Goal: Transaction & Acquisition: Register for event/course

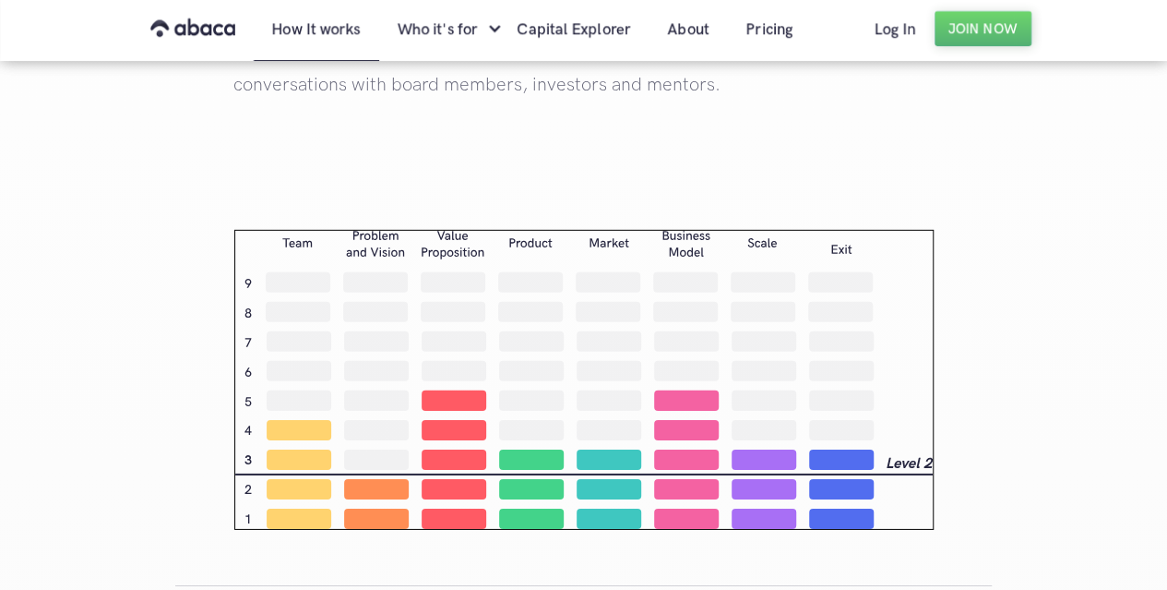
scroll to position [2675, 0]
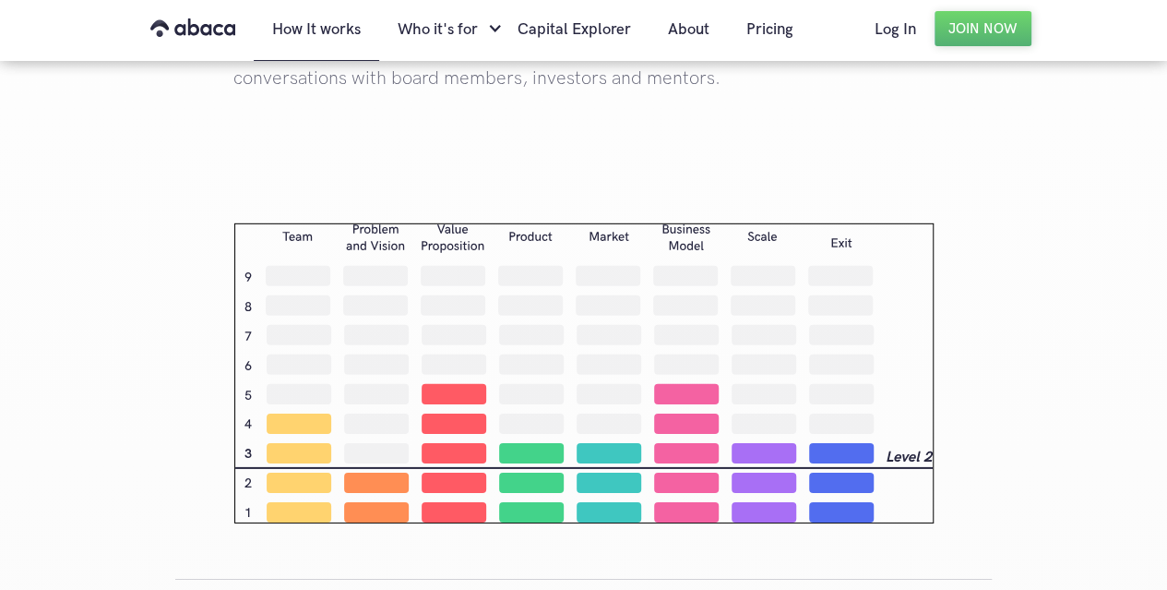
click at [472, 396] on img at bounding box center [583, 373] width 699 height 300
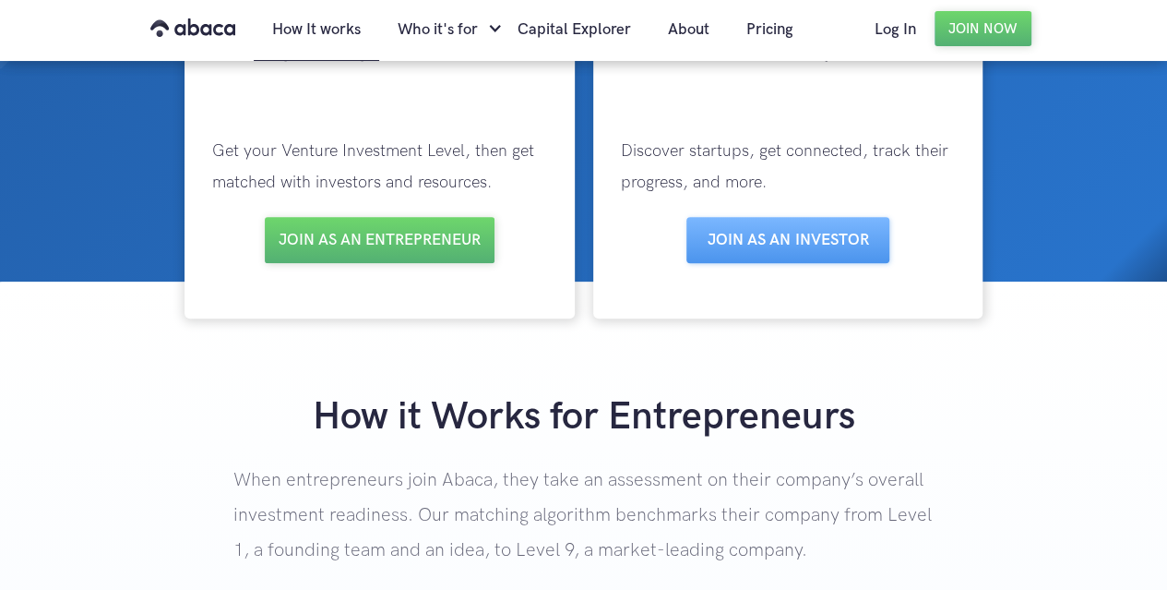
scroll to position [0, 0]
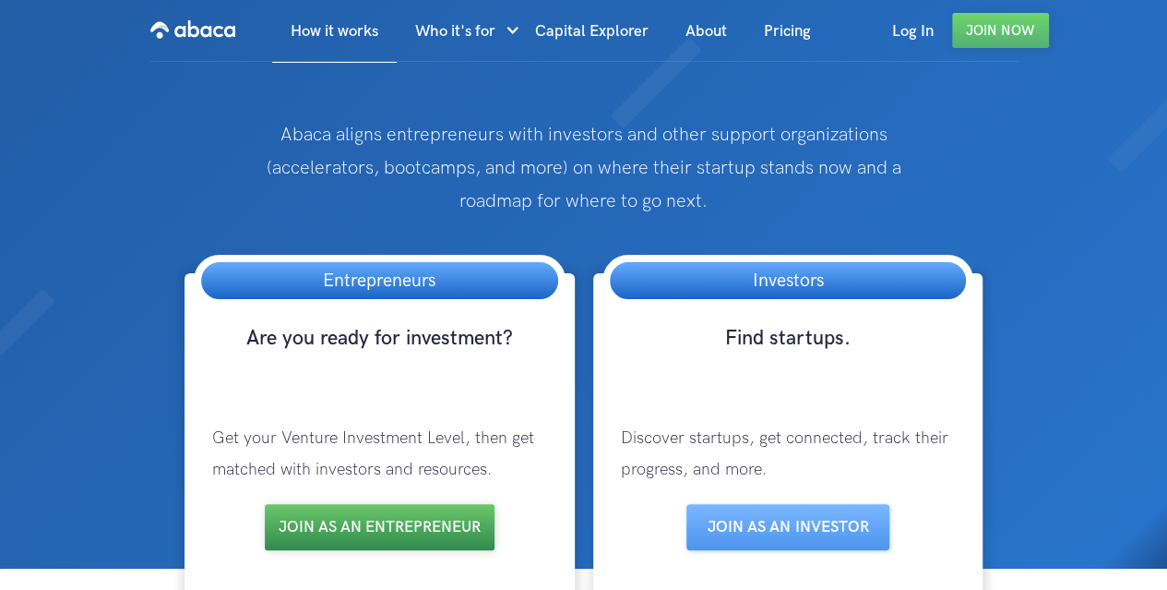
click at [404, 523] on link "Join as an entrepreneur" at bounding box center [380, 527] width 230 height 46
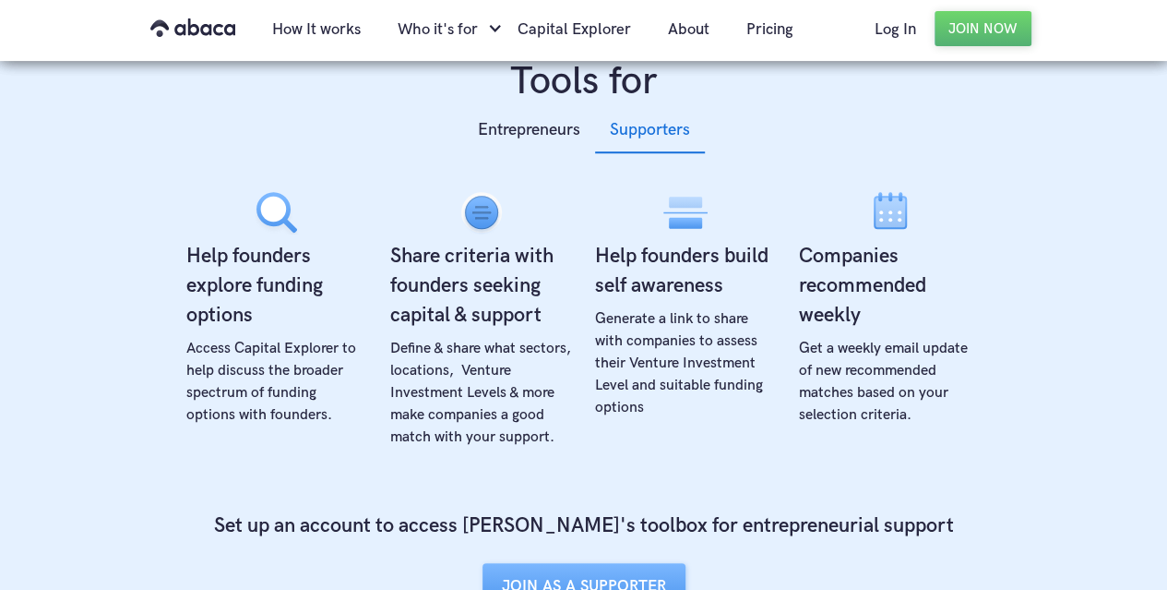
scroll to position [554, 0]
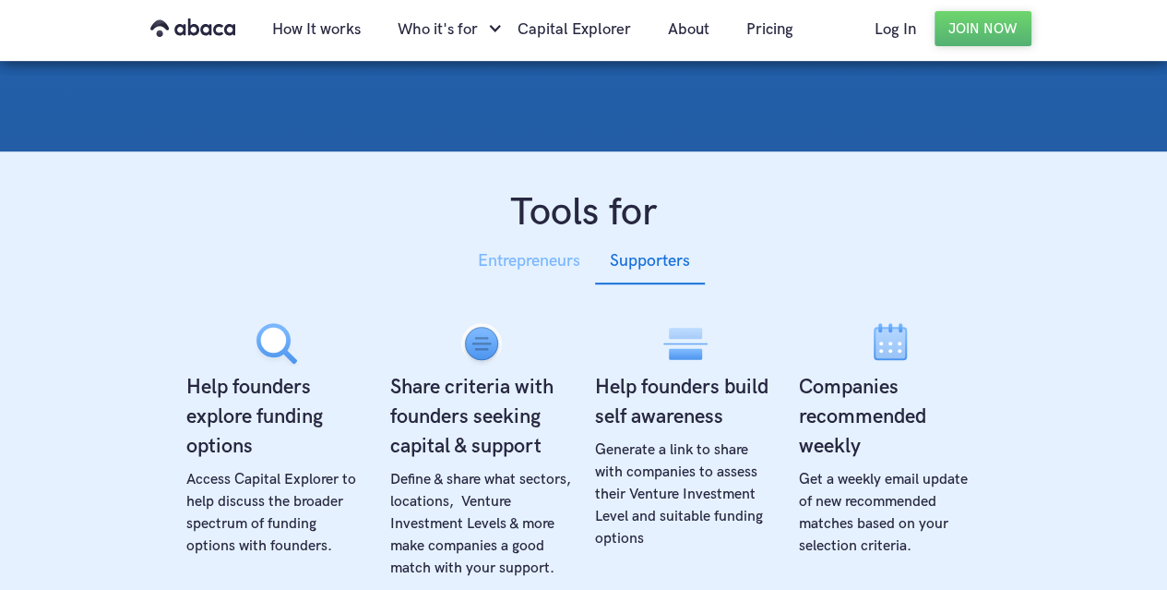
click at [547, 272] on div "Entrepreneurs" at bounding box center [529, 261] width 102 height 28
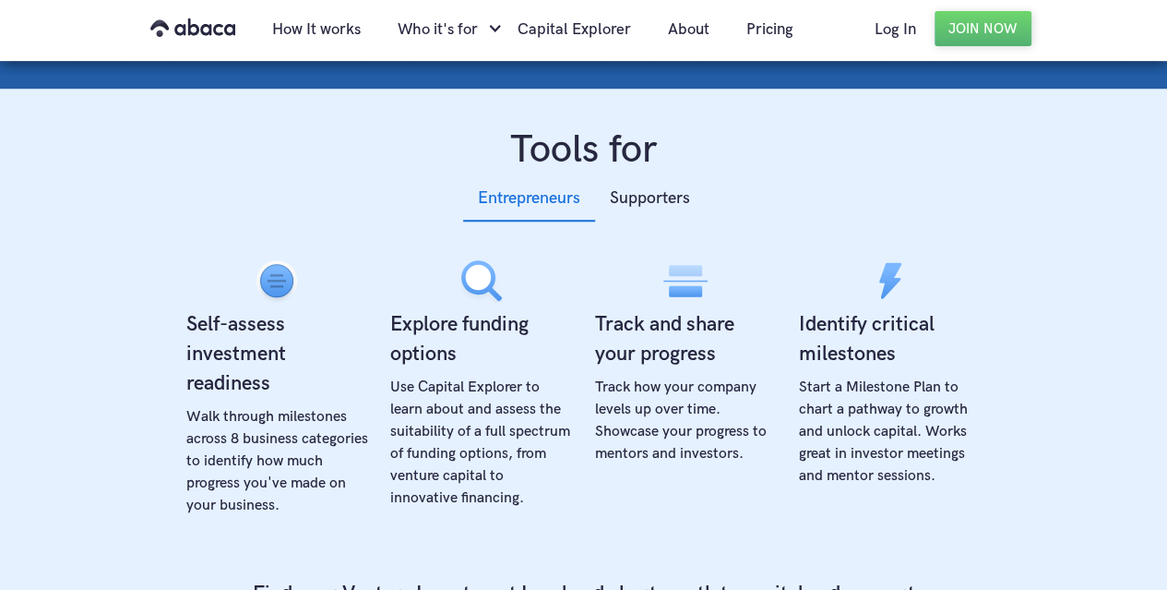
scroll to position [646, 0]
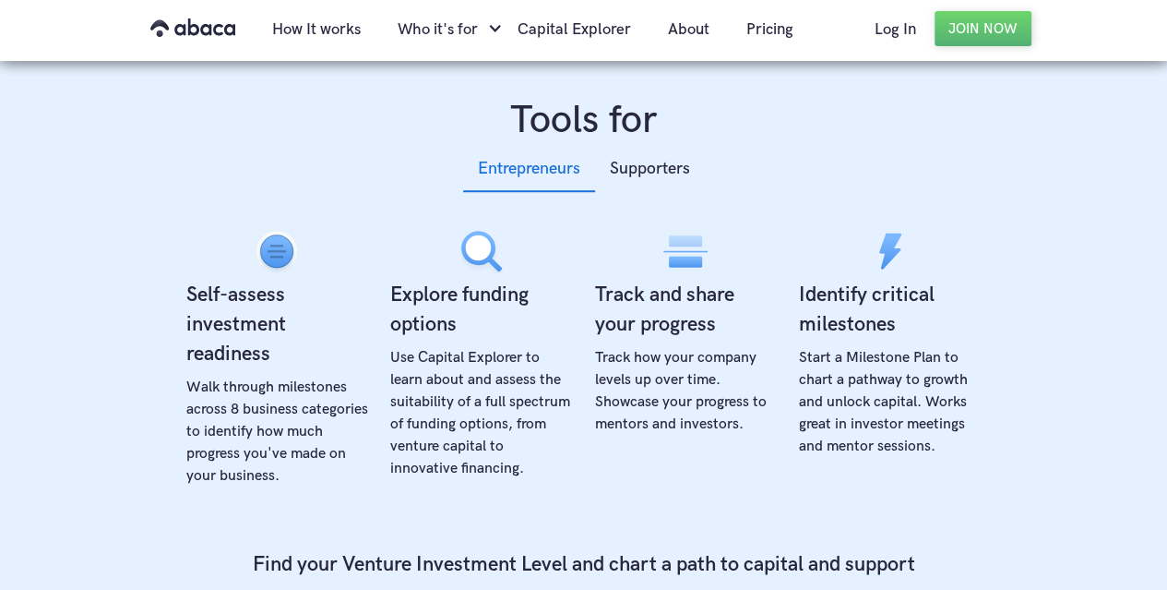
click at [293, 237] on img at bounding box center [277, 251] width 44 height 44
click at [279, 250] on img at bounding box center [277, 251] width 44 height 44
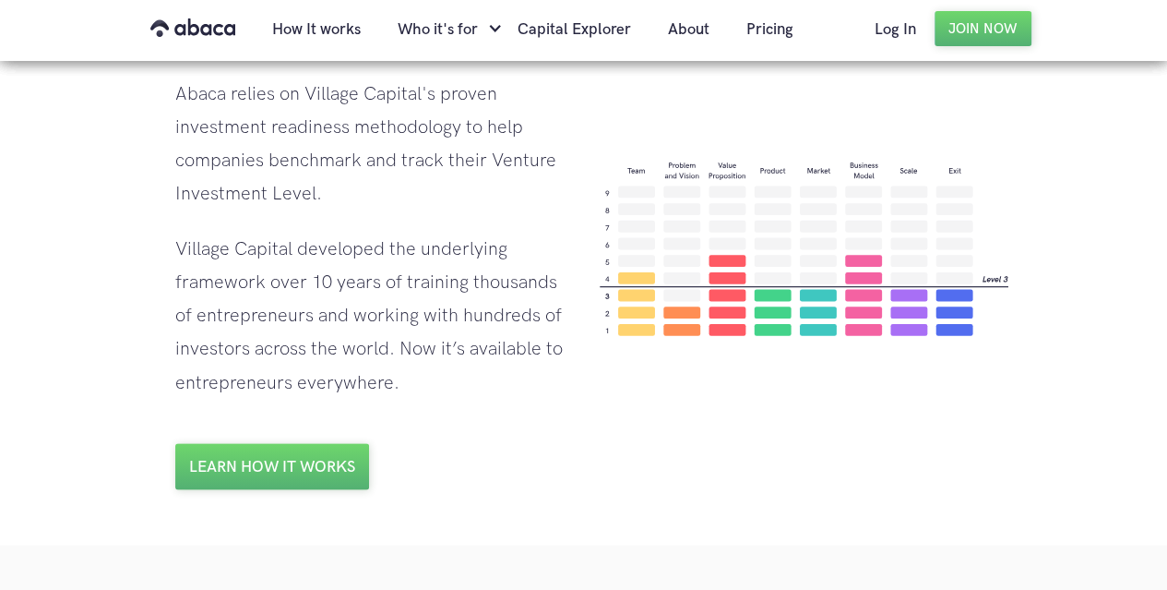
scroll to position [1476, 0]
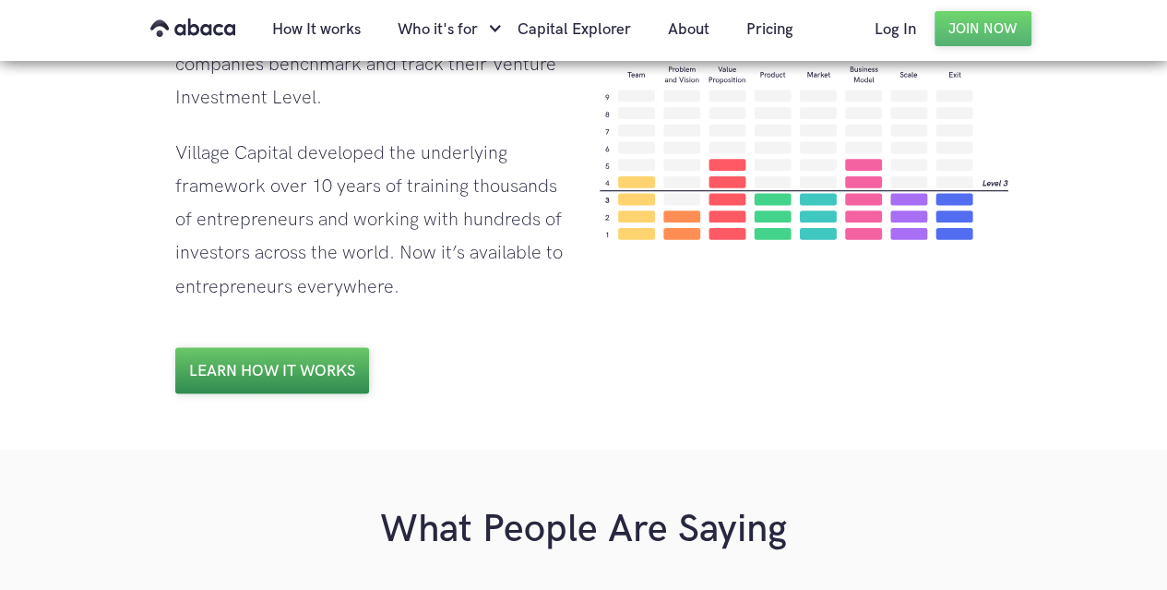
click at [304, 379] on link "Learn how it works" at bounding box center [272, 370] width 194 height 46
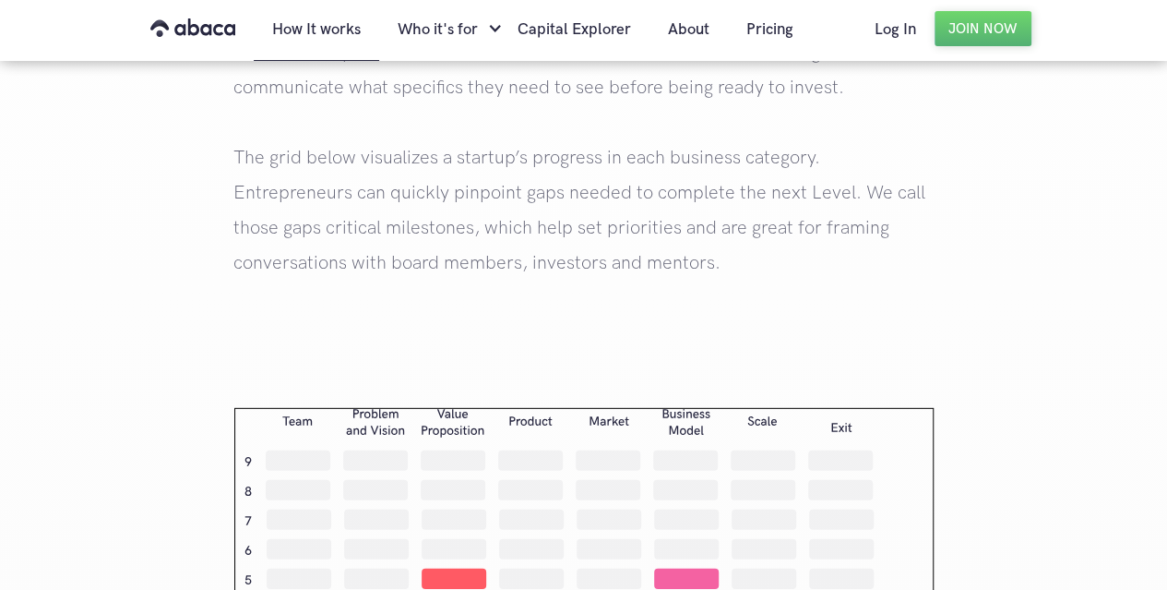
scroll to position [2675, 0]
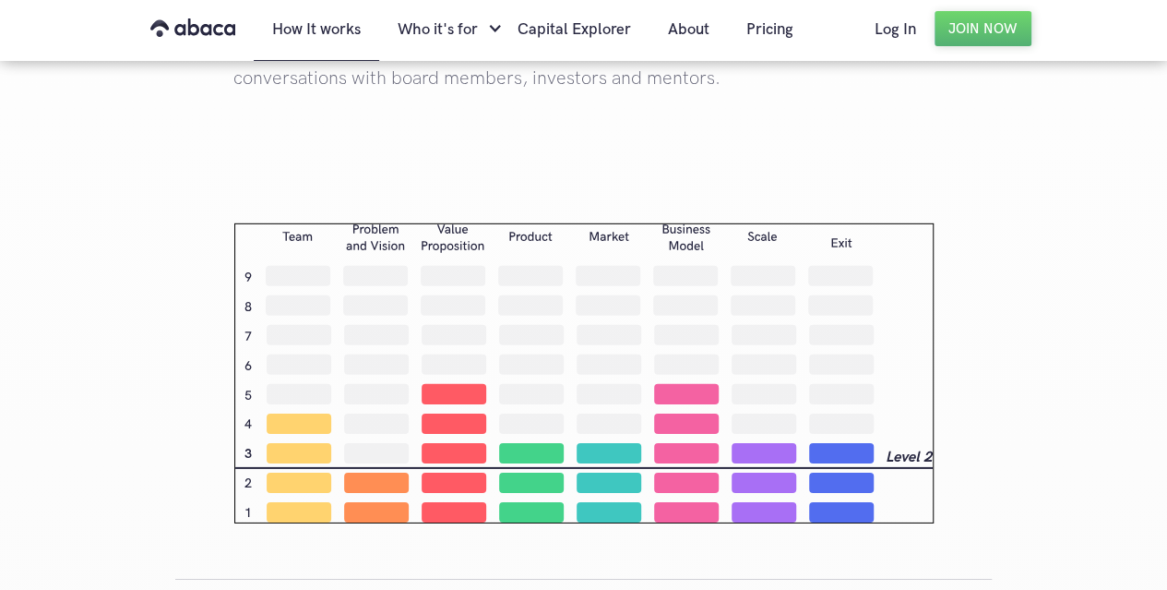
click at [551, 398] on img at bounding box center [583, 373] width 699 height 300
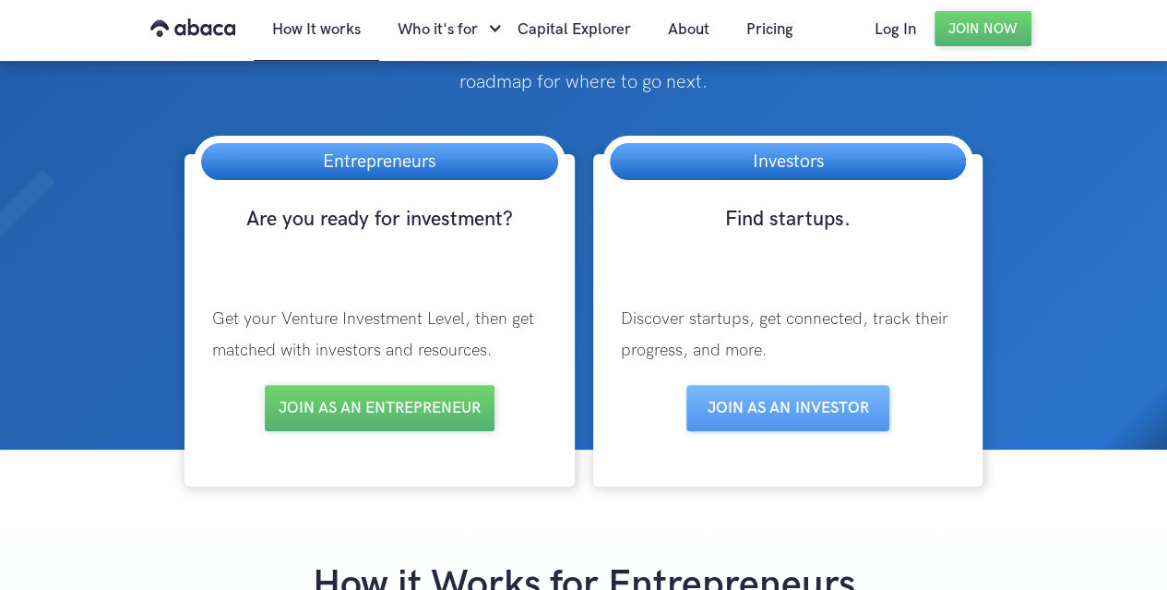
scroll to position [0, 0]
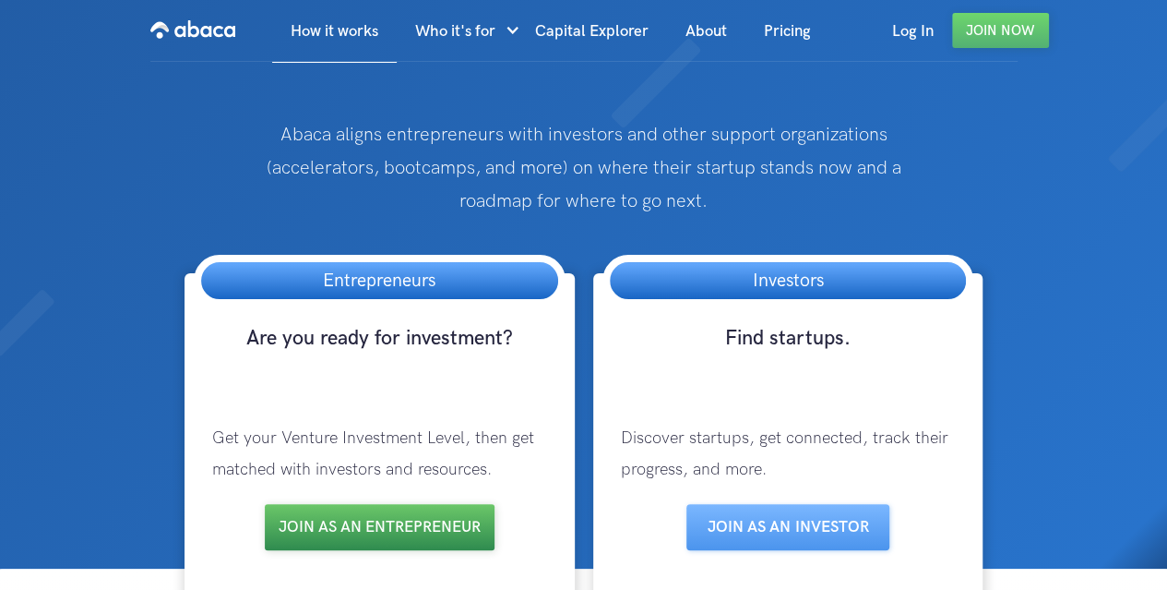
click at [419, 534] on link "Join as an entrepreneur" at bounding box center [380, 527] width 230 height 46
